Goal: Navigation & Orientation: Understand site structure

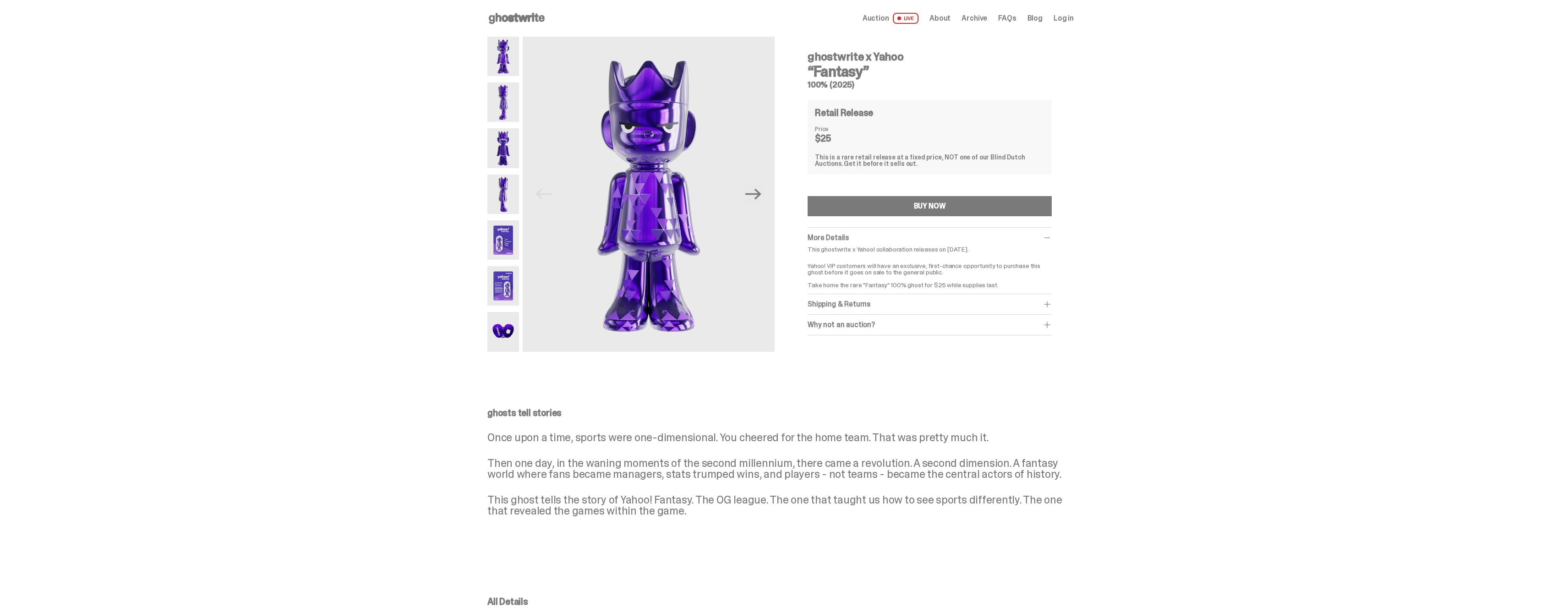
click at [315, 455] on div "ghosts tell stories Once upon a time, sports were one-dimensional. You cheered …" at bounding box center [780, 470] width 1561 height 167
click at [525, 17] on use at bounding box center [516, 18] width 56 height 11
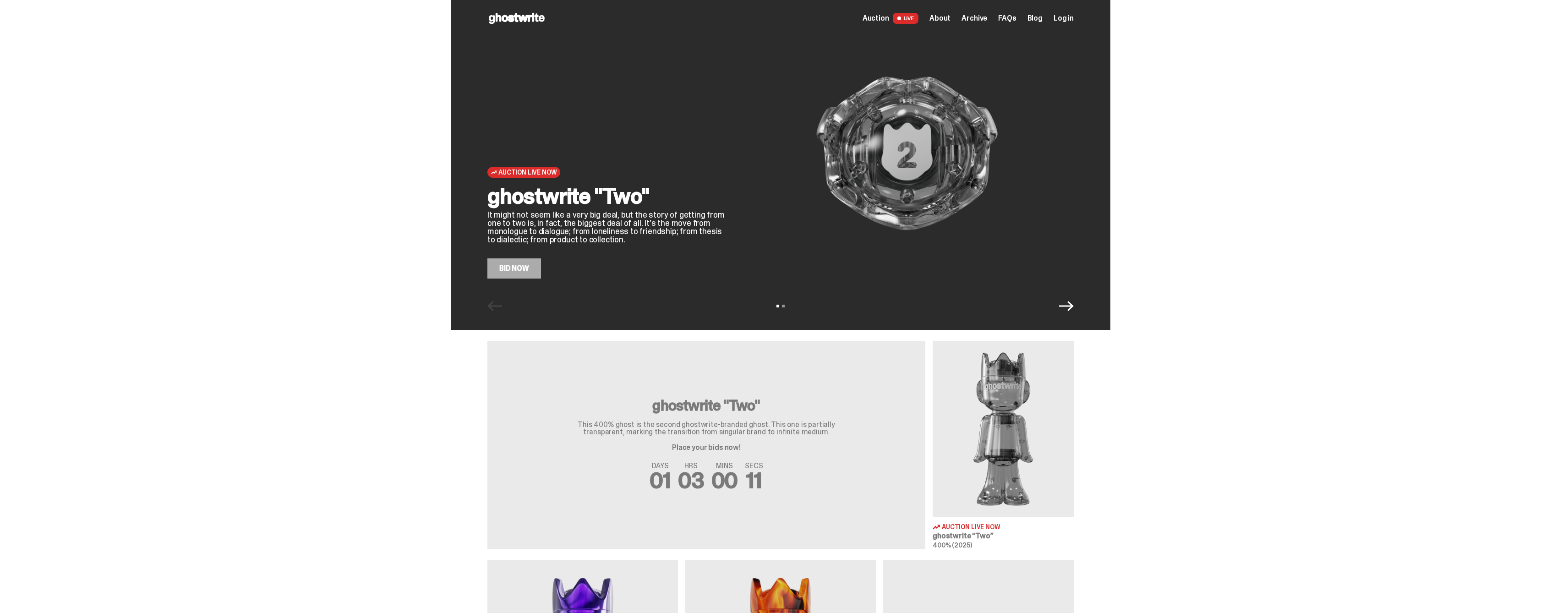
click at [942, 19] on span "About" at bounding box center [940, 18] width 21 height 7
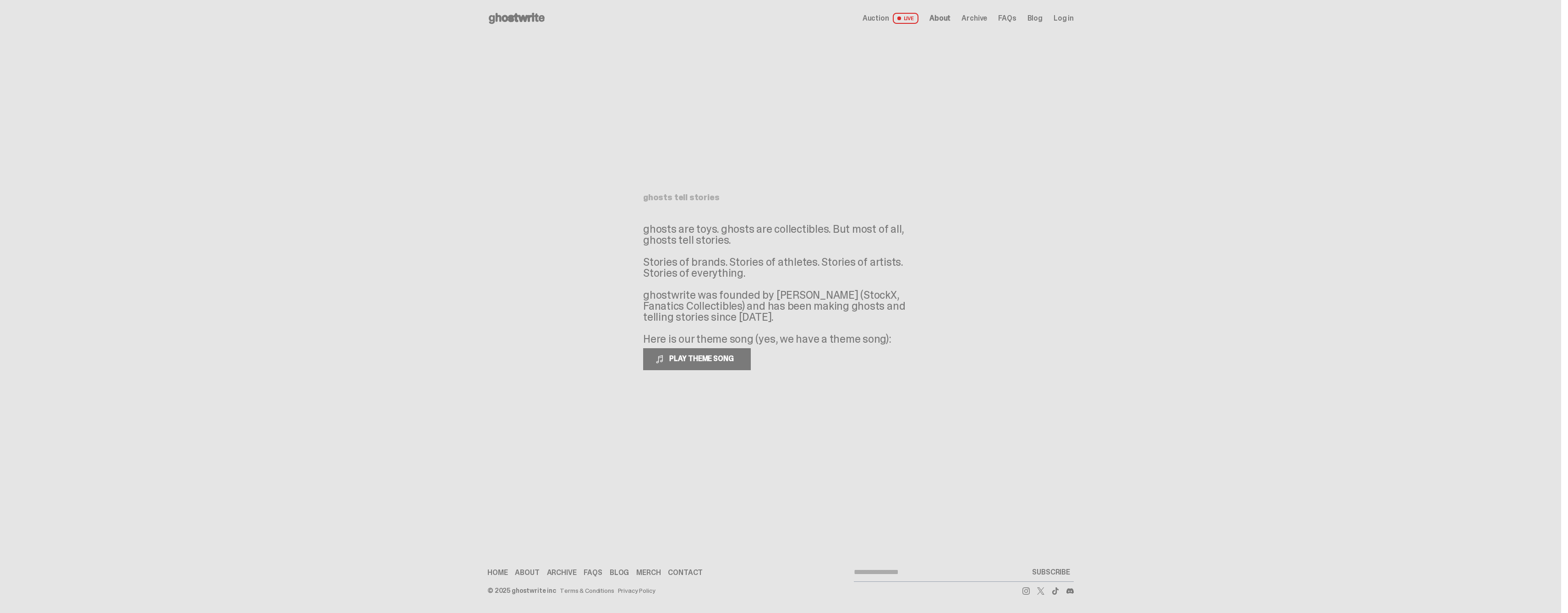
click at [523, 21] on icon at bounding box center [517, 18] width 59 height 15
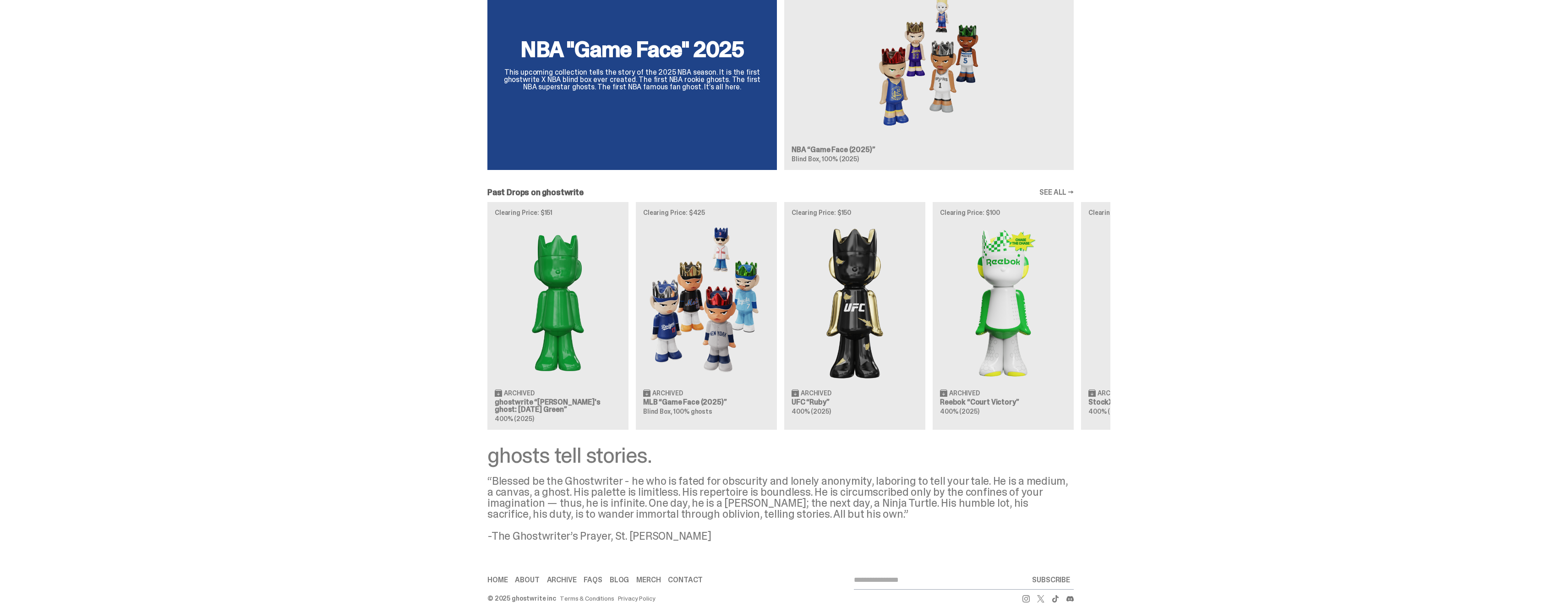
scroll to position [890, 0]
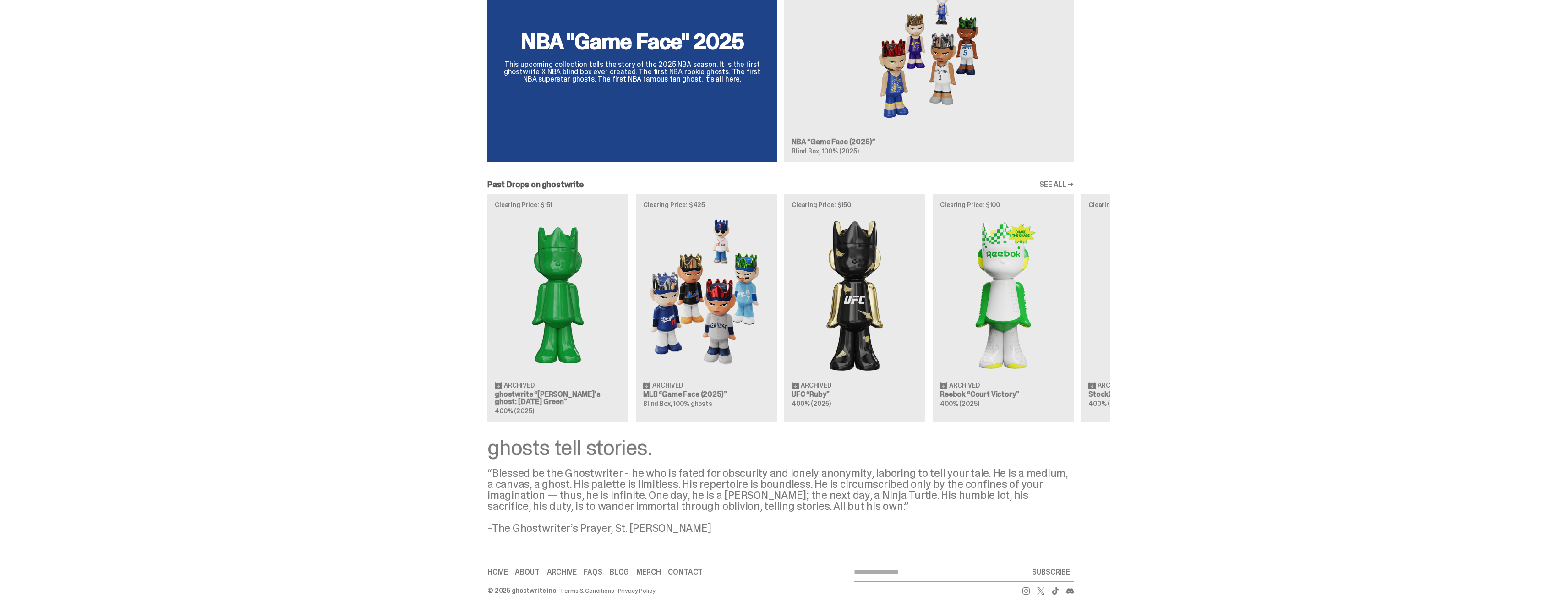
click at [596, 575] on link "FAQs" at bounding box center [592, 572] width 18 height 7
